Goal: Browse casually

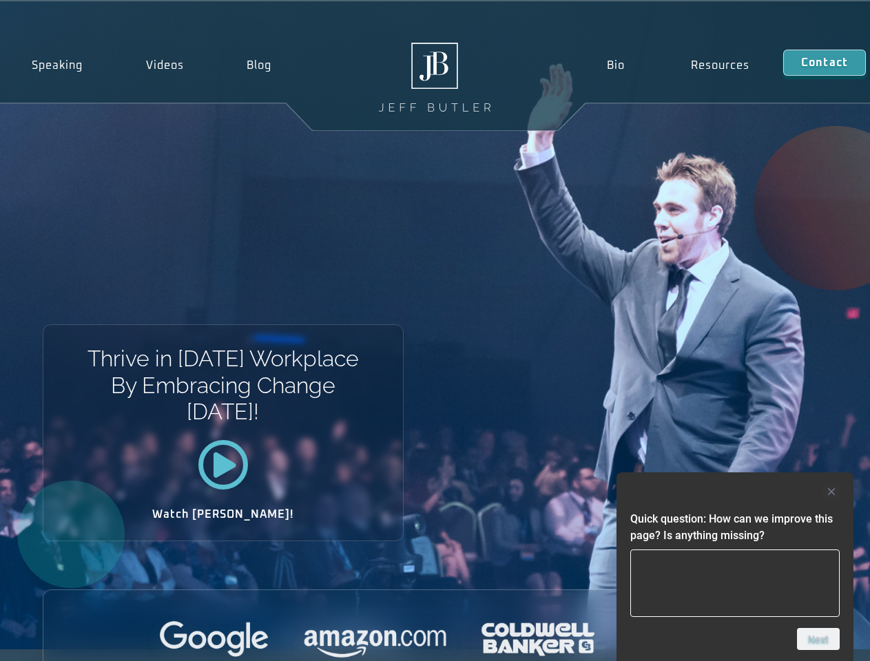
click at [435, 331] on div "Thrive in [DATE] Workplace By Embracing Change [DATE]! Watch [PERSON_NAME]!" at bounding box center [435, 325] width 870 height 648
click at [735, 492] on div at bounding box center [734, 491] width 209 height 17
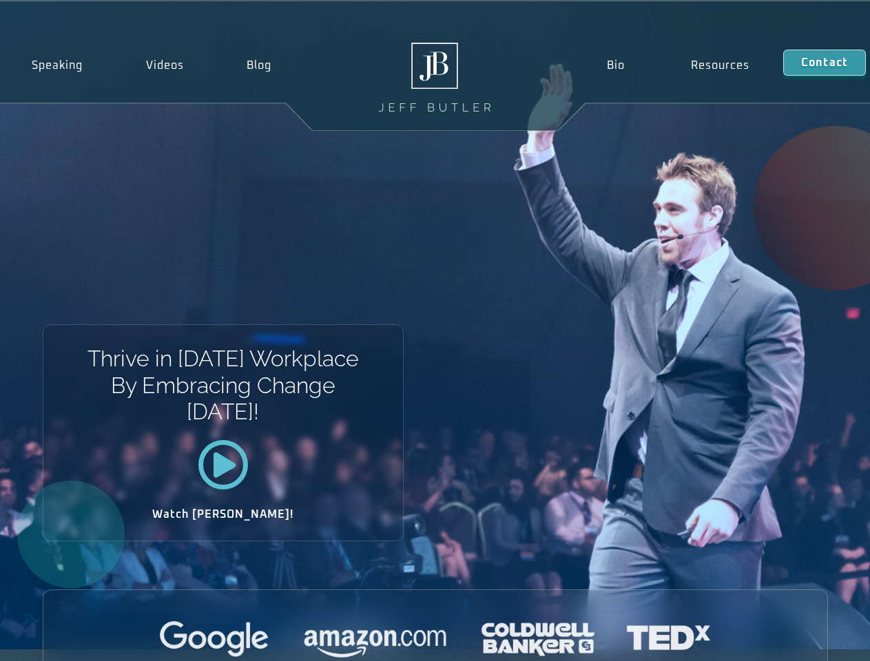
click at [818, 639] on div at bounding box center [435, 640] width 784 height 38
